Goal: Task Accomplishment & Management: Manage account settings

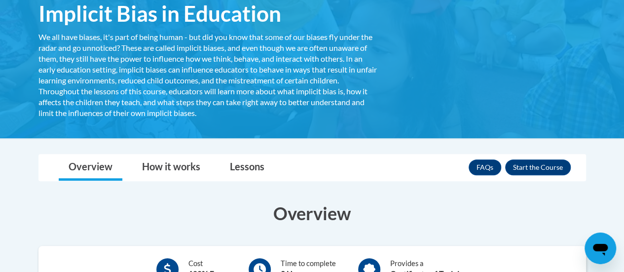
scroll to position [202, 0]
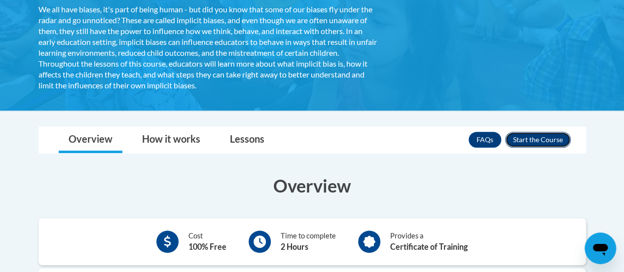
click at [544, 142] on button "Enroll" at bounding box center [538, 140] width 66 height 16
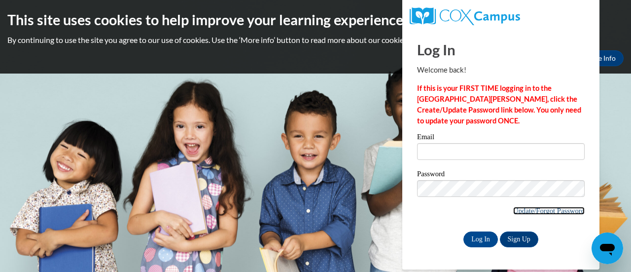
click at [541, 211] on link "Update/Forgot Password" at bounding box center [549, 211] width 72 height 8
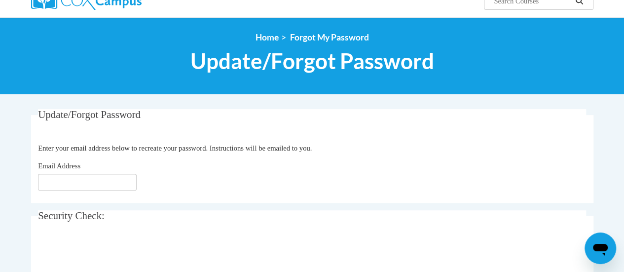
scroll to position [88, 0]
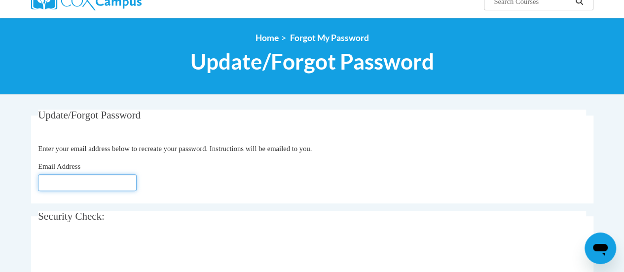
click at [115, 181] on input "Email Address" at bounding box center [87, 182] width 99 height 17
type input "[EMAIL_ADDRESS][DOMAIN_NAME]"
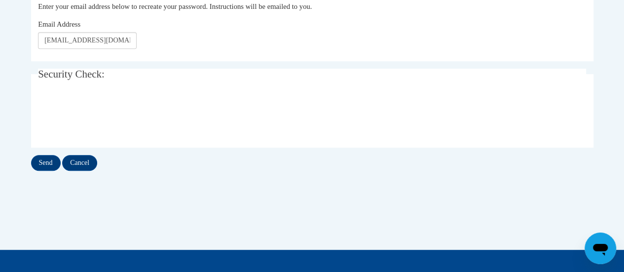
scroll to position [237, 0]
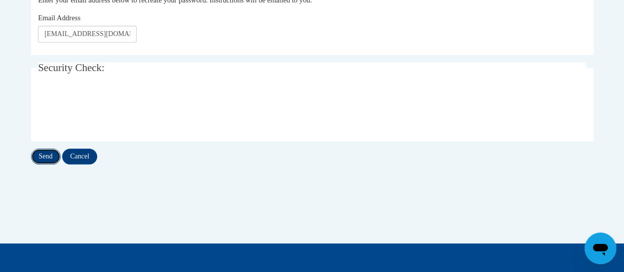
click at [43, 157] on input "Send" at bounding box center [46, 156] width 30 height 16
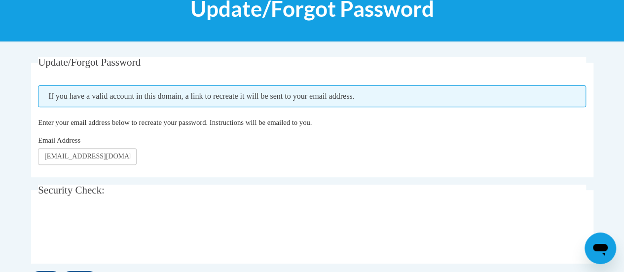
scroll to position [179, 0]
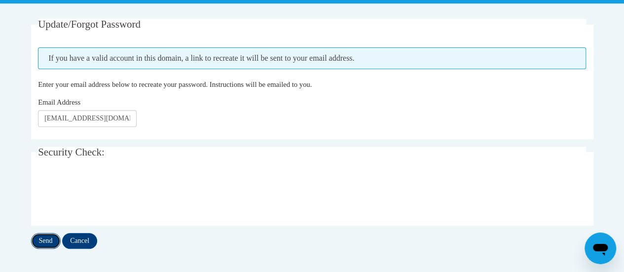
click at [44, 240] on input "Send" at bounding box center [46, 241] width 30 height 16
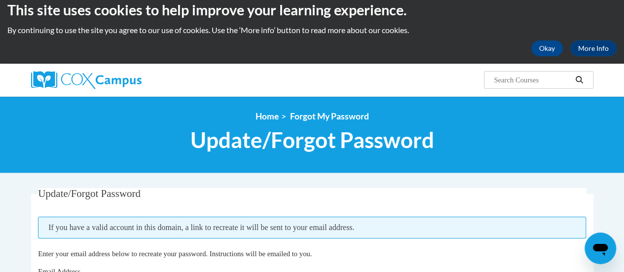
scroll to position [9, 0]
